Goal: Participate in discussion: Participate in discussion

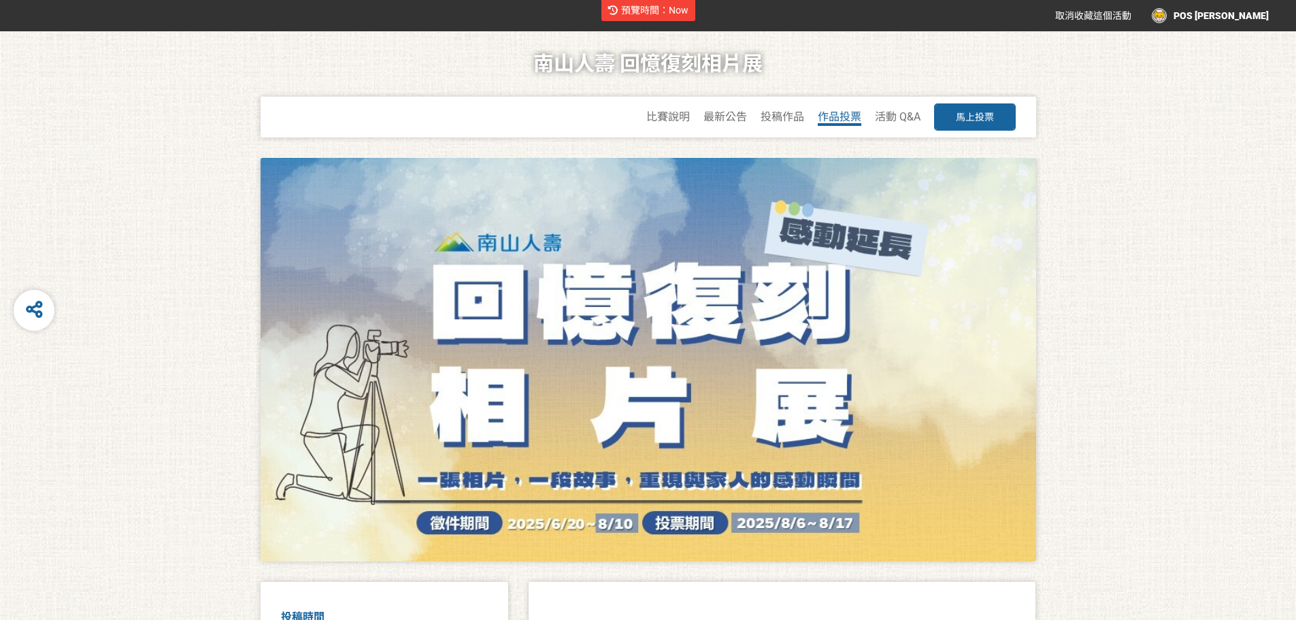
click at [846, 110] on span "作品投票" at bounding box center [840, 116] width 44 height 13
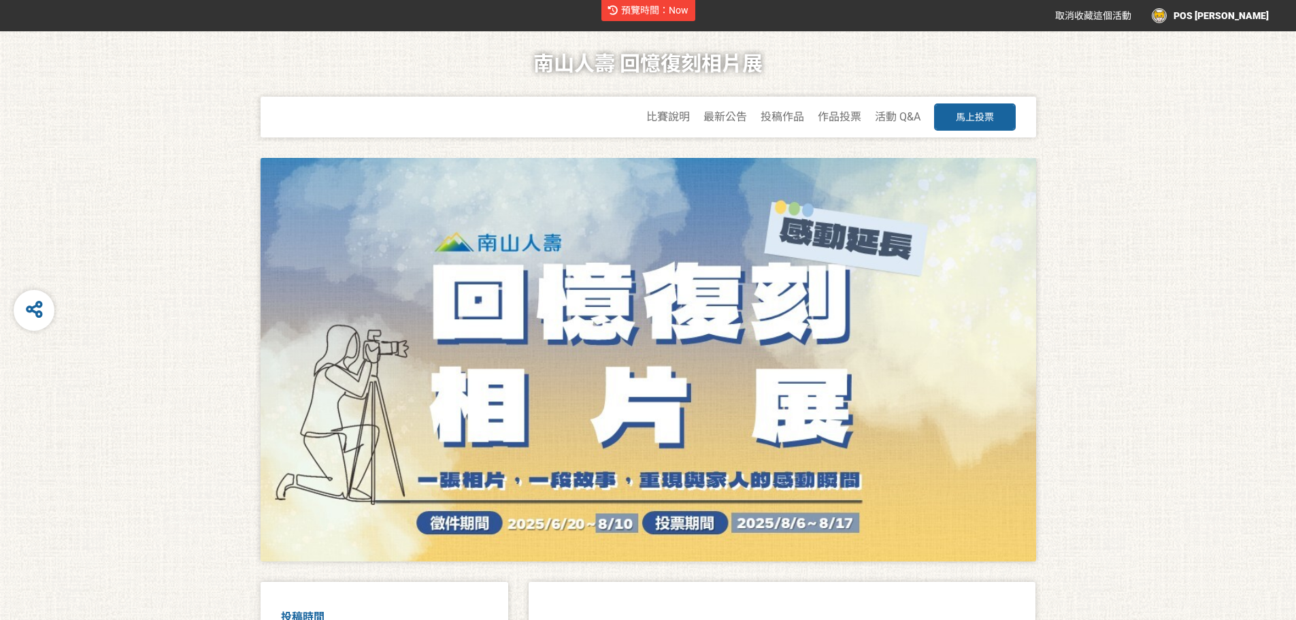
click at [861, 119] on div "比賽說明 最新公告 投稿作品 作品投票 活動 Q&A 馬上投票" at bounding box center [830, 118] width 369 height 42
click at [858, 120] on span "作品投票" at bounding box center [840, 116] width 44 height 13
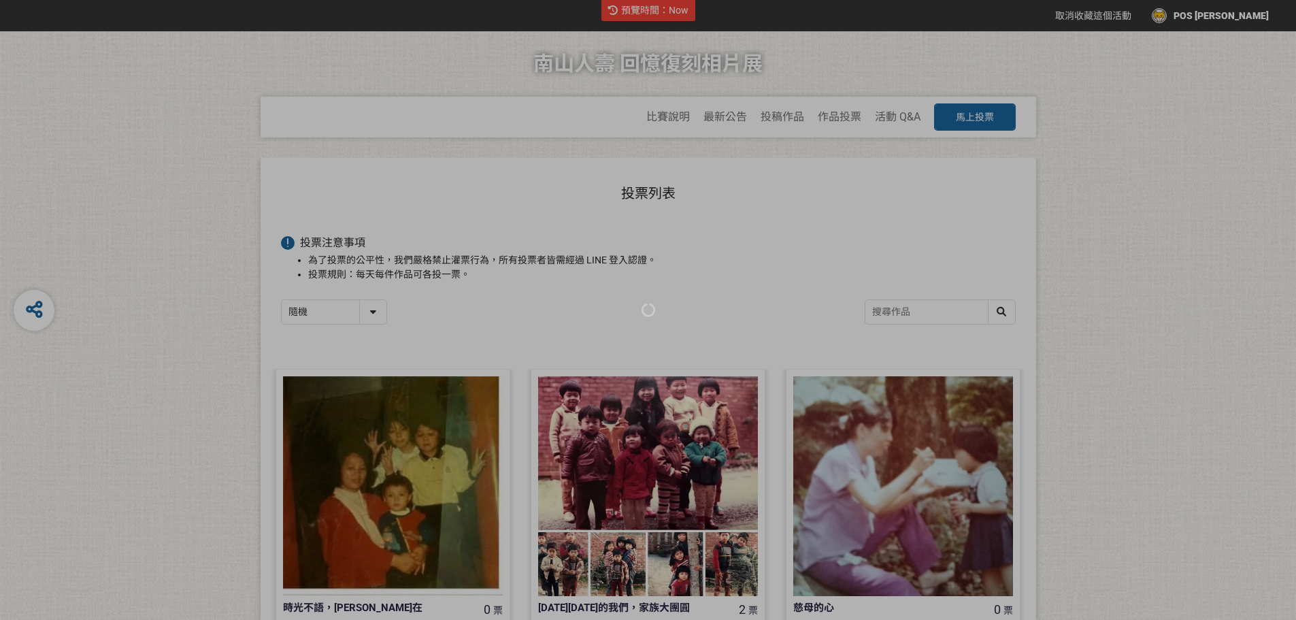
click at [892, 312] on div at bounding box center [648, 310] width 1296 height 620
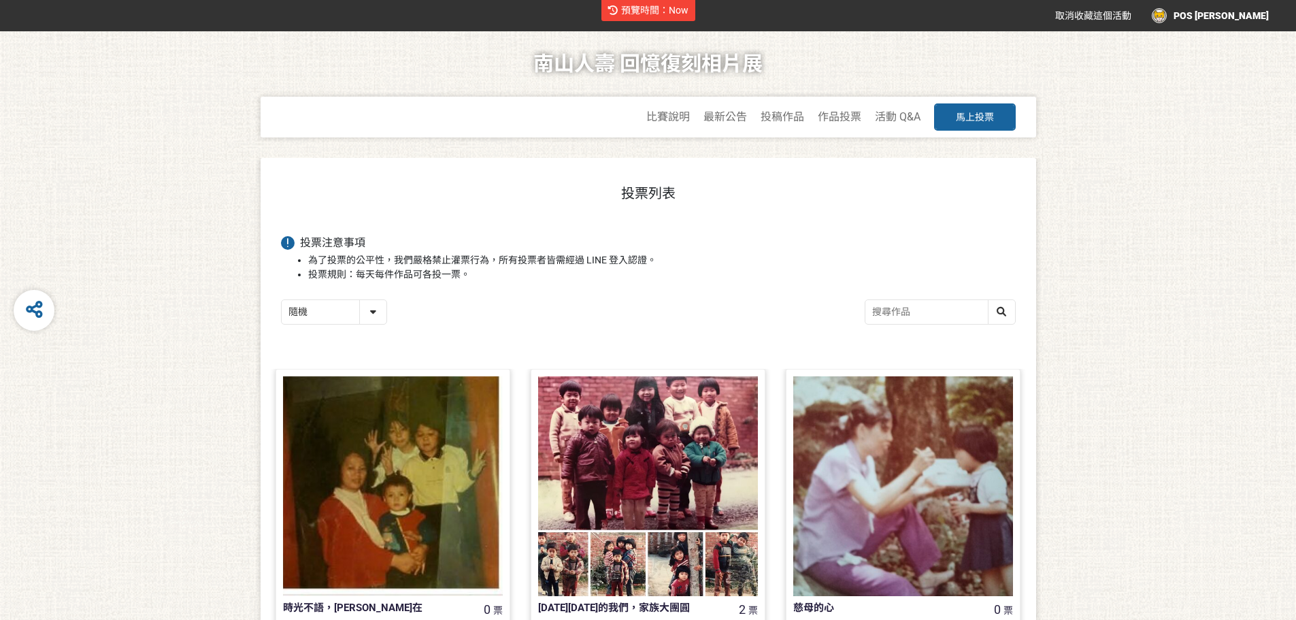
click at [892, 312] on input "search" at bounding box center [940, 312] width 150 height 24
type input "五十年"
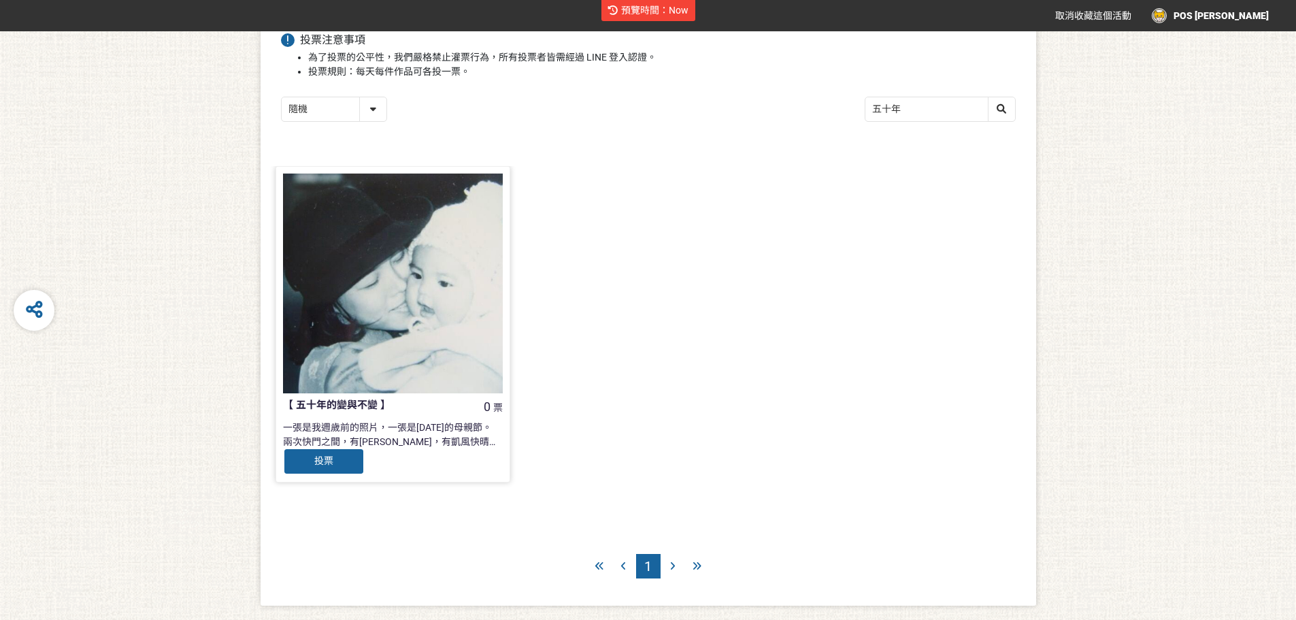
scroll to position [204, 0]
